Goal: Transaction & Acquisition: Book appointment/travel/reservation

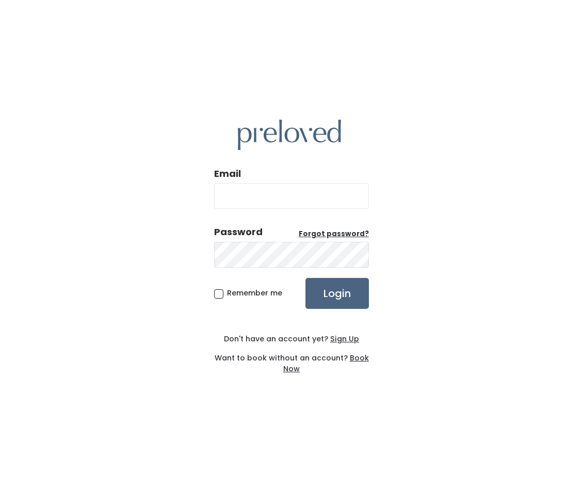
type input "[EMAIL_ADDRESS][DOMAIN_NAME]"
click at [321, 289] on input "Login" at bounding box center [336, 293] width 63 height 31
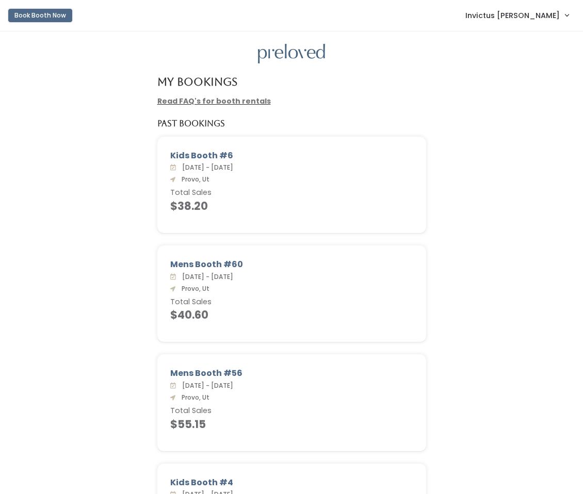
click at [29, 15] on button "Book Booth Now" at bounding box center [40, 15] width 64 height 13
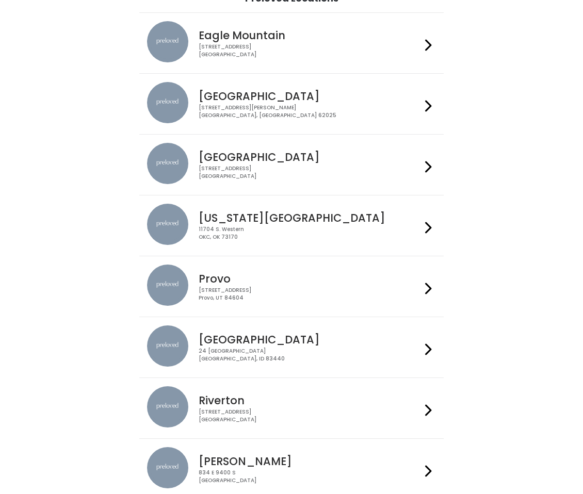
scroll to position [99, 0]
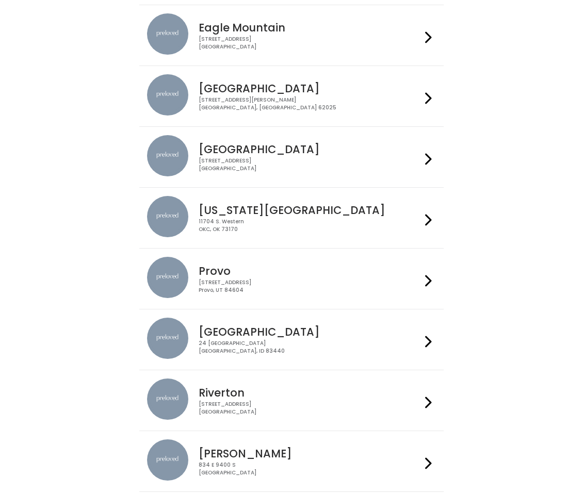
click at [225, 267] on h4 "Provo" at bounding box center [310, 271] width 222 height 12
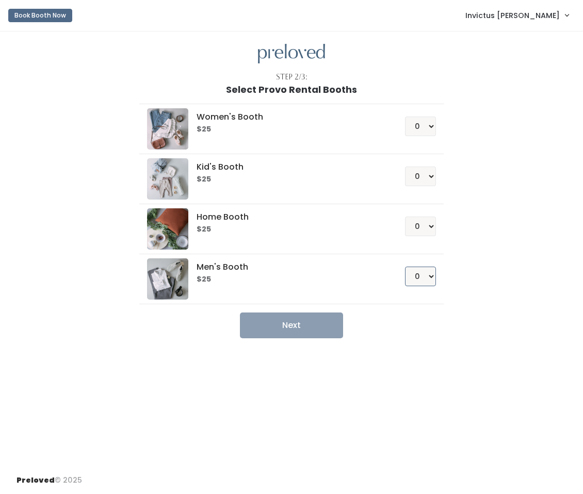
click at [430, 276] on select "0 1 2 3 4" at bounding box center [420, 277] width 31 height 20
select select "1"
click at [405, 267] on select "0 1 2 3 4" at bounding box center [420, 277] width 31 height 20
click at [314, 322] on button "Next" at bounding box center [291, 326] width 103 height 26
click at [291, 320] on button "Next" at bounding box center [291, 326] width 103 height 26
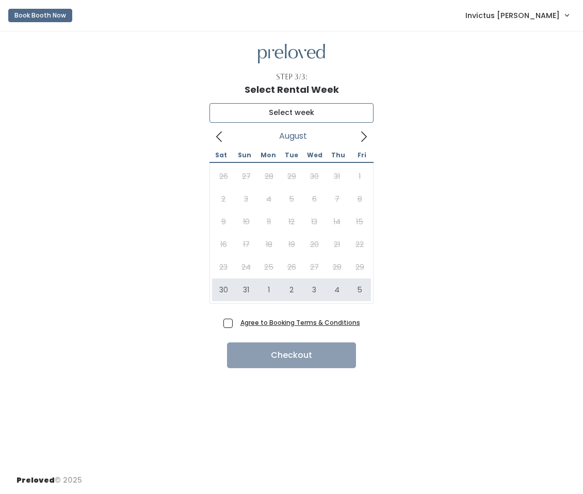
type input "[DATE] to [DATE]"
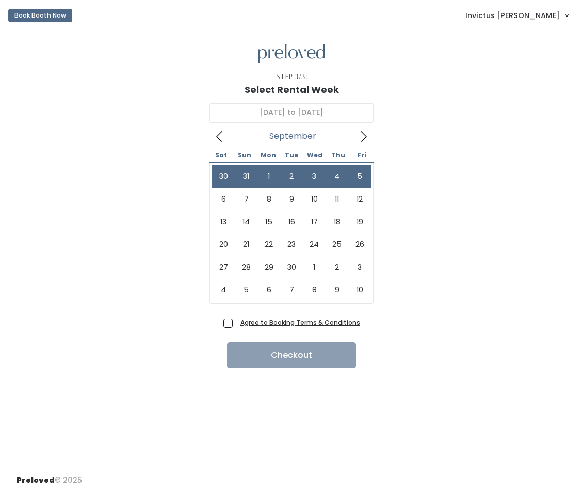
click at [236, 324] on span "Agree to Booking Terms & Conditions" at bounding box center [298, 322] width 124 height 10
click at [236, 324] on input "Agree to Booking Terms & Conditions" at bounding box center [239, 320] width 7 height 7
checkbox input "true"
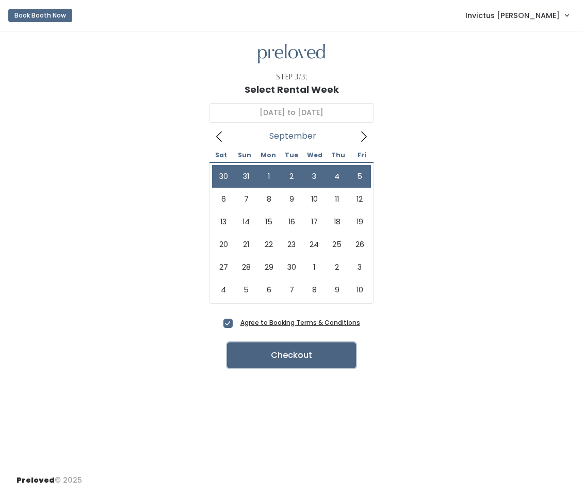
click at [288, 353] on button "Checkout" at bounding box center [291, 356] width 129 height 26
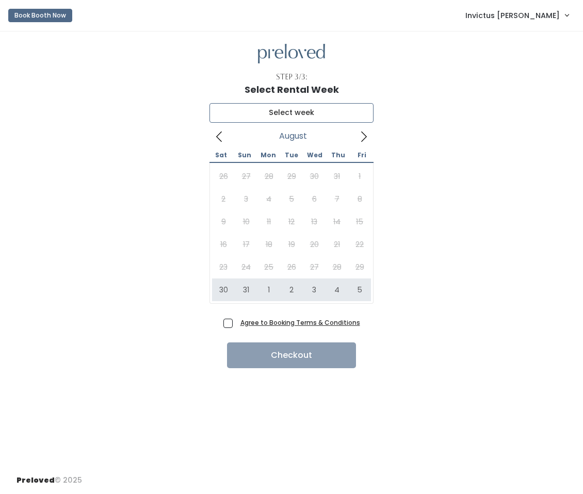
type input "[DATE] to [DATE]"
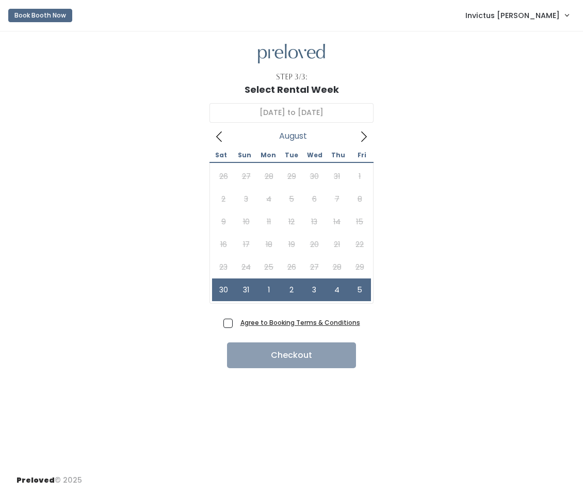
click at [236, 324] on span "Agree to Booking Terms & Conditions" at bounding box center [298, 322] width 124 height 10
click at [236, 324] on input "Agree to Booking Terms & Conditions" at bounding box center [239, 320] width 7 height 7
checkbox input "true"
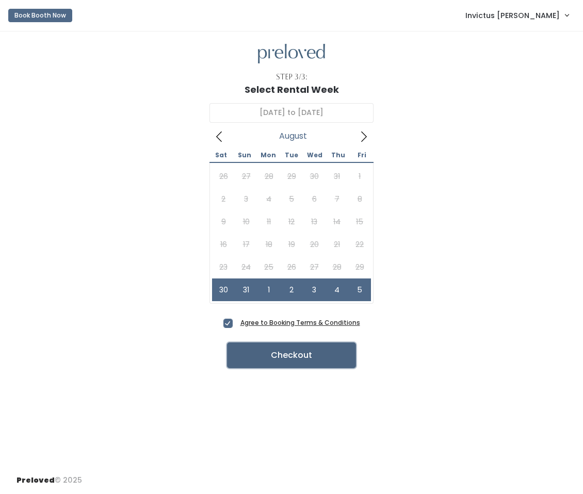
click at [246, 353] on button "Checkout" at bounding box center [291, 356] width 129 height 26
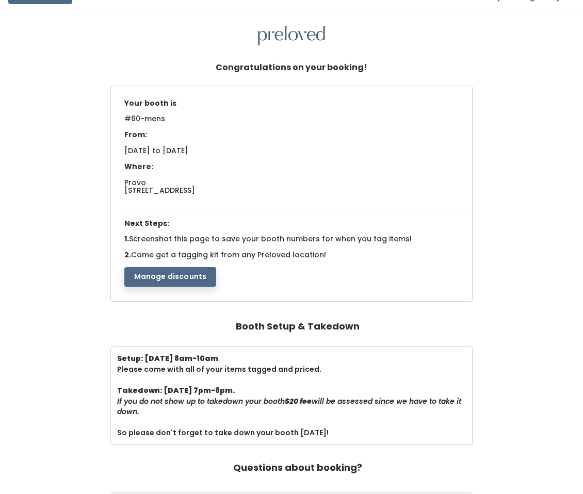
scroll to position [20, 0]
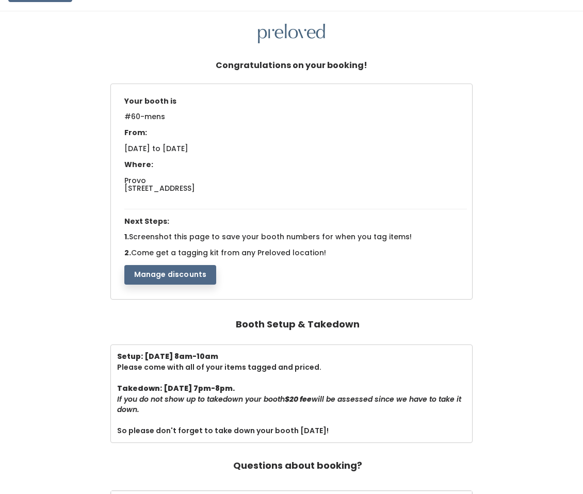
drag, startPoint x: 246, startPoint y: 195, endPoint x: 122, endPoint y: 100, distance: 156.0
click at [122, 100] on div "Your booth is #60-mens From: Sat. Aug 30 to Fri. Sep 5, 2025 Where: Provo 230 W…" at bounding box center [295, 188] width 353 height 192
copy div "Your booth is #60-mens From: Sat. Aug 30 to Fri. Sep 5, 2025 Where: Provo 230 W…"
click at [482, 255] on div "Your booth is #60-mens From: Sat. Aug 30 to Fri. Sep 5, 2025 Where: Provo 230 W…" at bounding box center [291, 193] width 562 height 218
